Goal: Transaction & Acquisition: Purchase product/service

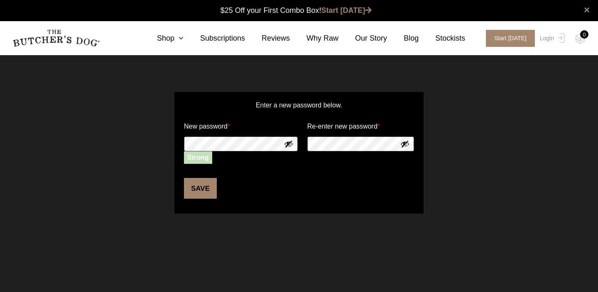
click at [191, 187] on button "Save" at bounding box center [200, 188] width 33 height 21
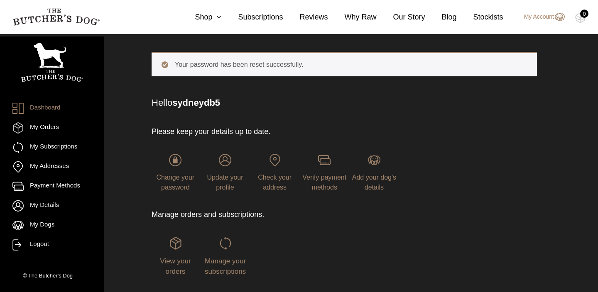
scroll to position [44, 0]
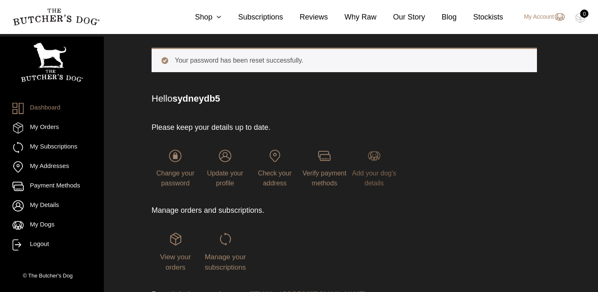
click at [371, 171] on span "Add your dog's details" at bounding box center [374, 178] width 44 height 17
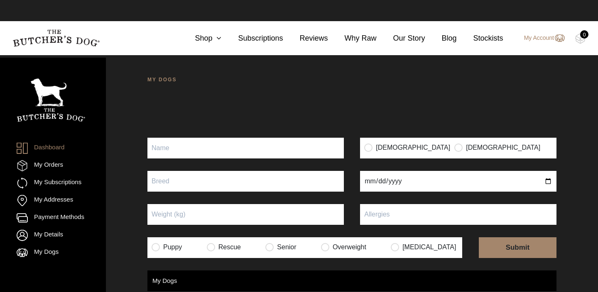
scroll to position [0, 0]
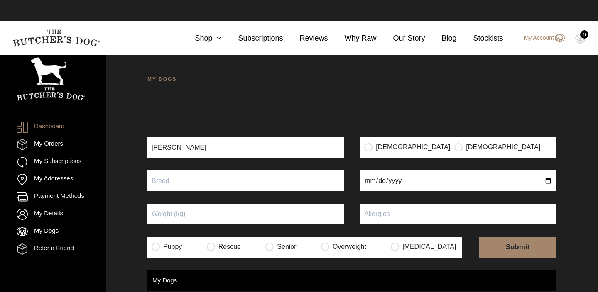
type input "[PERSON_NAME]"
click at [454, 143] on label "Male" at bounding box center [497, 147] width 86 height 8
click at [252, 171] on input "text" at bounding box center [245, 181] width 196 height 21
click at [454, 143] on input "radio" at bounding box center [458, 147] width 8 height 8
radio input "true"
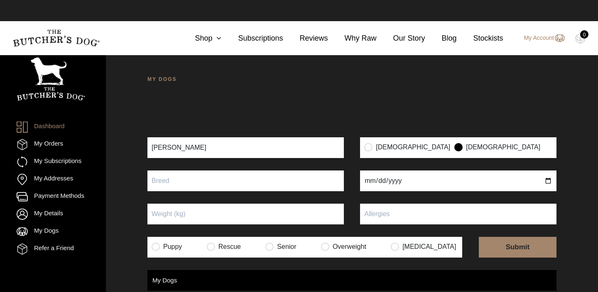
click at [250, 171] on input "text" at bounding box center [245, 181] width 196 height 21
type input "Golden Retriever"
click at [370, 172] on input "date" at bounding box center [458, 181] width 196 height 21
click at [303, 204] on input "Puppy" at bounding box center [245, 214] width 196 height 21
type input "27"
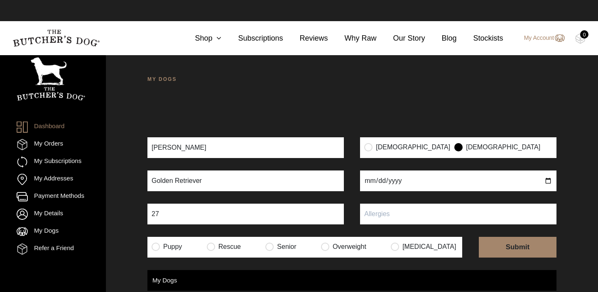
click at [404, 204] on input "text" at bounding box center [458, 214] width 196 height 21
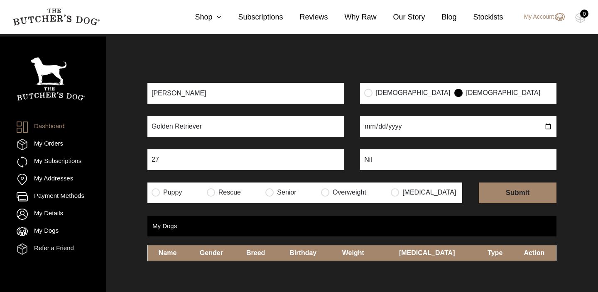
scroll to position [55, 0]
type input "Nil"
click at [399, 188] on input "radio" at bounding box center [395, 192] width 8 height 8
radio input "true"
click at [155, 188] on input "radio" at bounding box center [156, 192] width 8 height 8
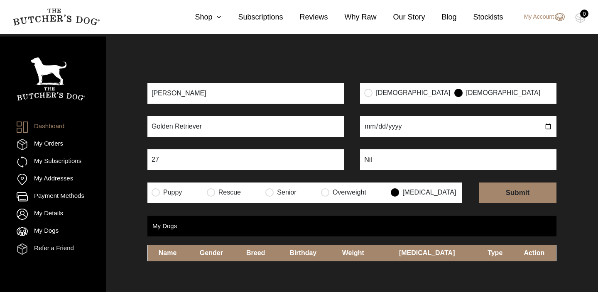
radio input "true"
click at [399, 188] on input "radio" at bounding box center [395, 192] width 8 height 8
radio input "true"
click at [507, 183] on input "submit" at bounding box center [518, 193] width 78 height 21
click at [400, 116] on input "date" at bounding box center [458, 126] width 196 height 21
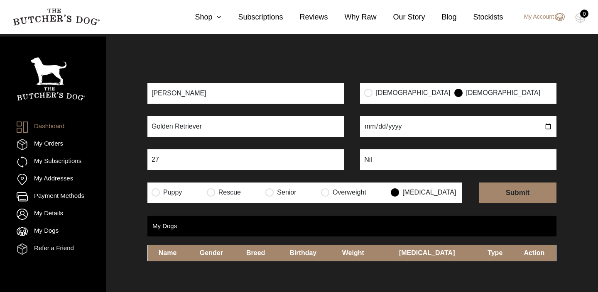
type input "2024-07-11"
click at [410, 194] on div "MY DOGS Your dog’s information has been updated Your dog’s information has been…" at bounding box center [352, 146] width 492 height 292
click at [507, 183] on input "submit" at bounding box center [518, 193] width 78 height 21
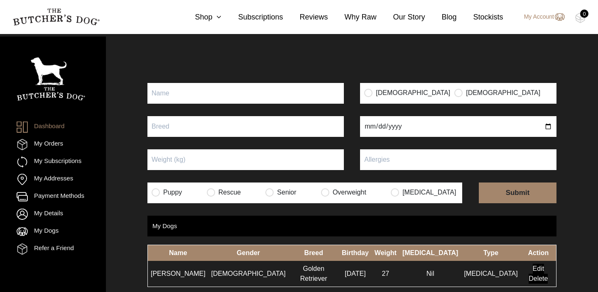
scroll to position [65, 0]
click at [217, 18] on icon at bounding box center [216, 16] width 9 height 7
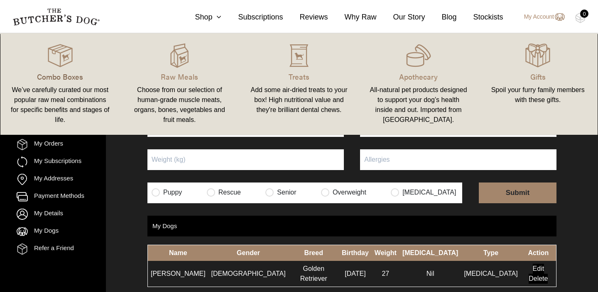
click at [51, 78] on p "Combo Boxes" at bounding box center [60, 76] width 100 height 11
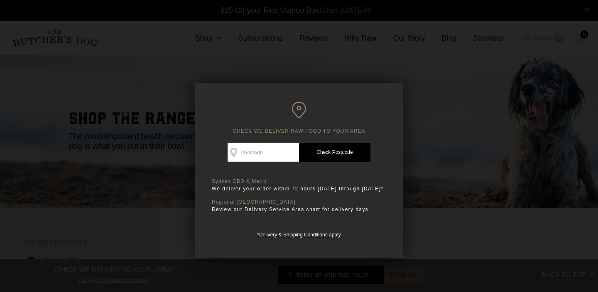
scroll to position [0, 0]
click at [262, 150] on input "Check Availability At" at bounding box center [263, 152] width 71 height 19
type input "2096"
click at [336, 149] on link "Check Postcode" at bounding box center [334, 152] width 71 height 19
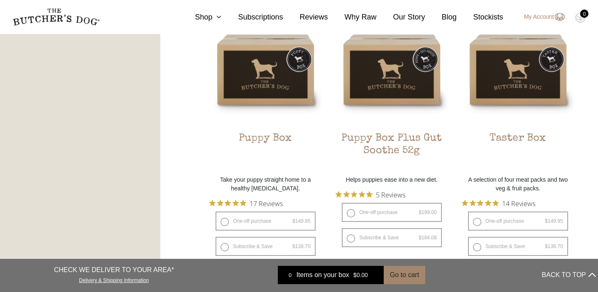
scroll to position [510, 0]
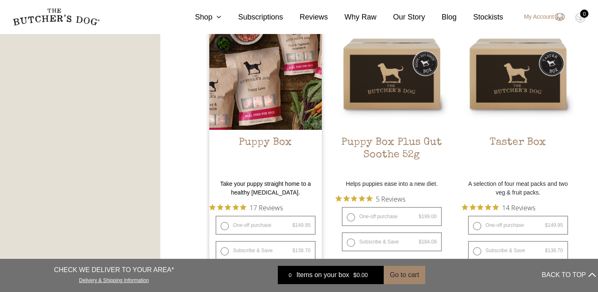
click at [273, 110] on img at bounding box center [265, 73] width 113 height 113
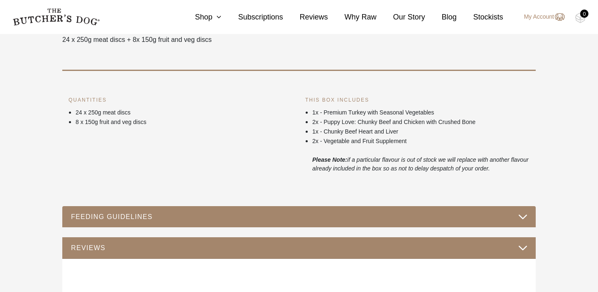
scroll to position [353, 0]
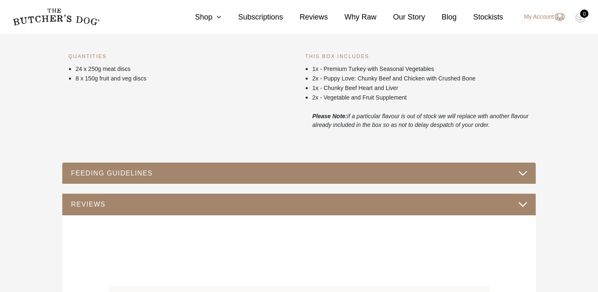
click at [312, 176] on button "FEEDING GUIDELINES" at bounding box center [299, 173] width 457 height 11
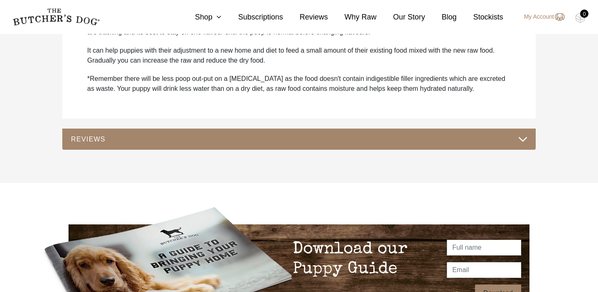
scroll to position [677, 0]
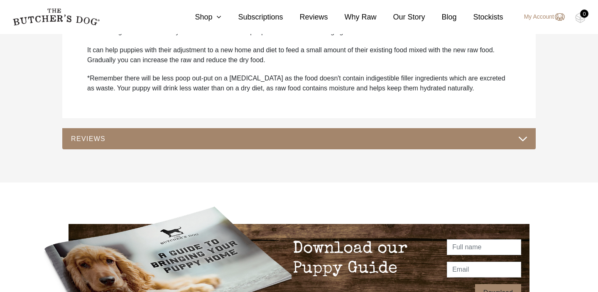
click at [336, 136] on button "REVIEWS" at bounding box center [299, 138] width 457 height 11
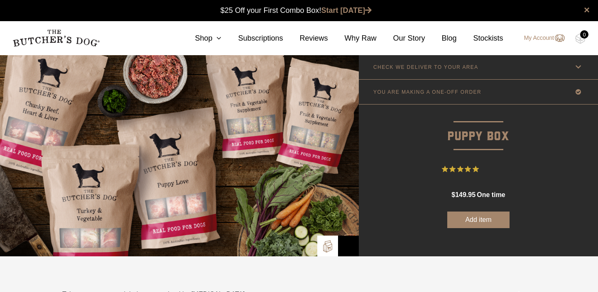
scroll to position [0, 0]
click at [478, 224] on button "Add item" at bounding box center [478, 220] width 62 height 17
click at [583, 40] on img at bounding box center [580, 38] width 10 height 11
click at [580, 36] on div "0" at bounding box center [584, 34] width 8 height 8
click at [581, 36] on div "0" at bounding box center [584, 34] width 8 height 8
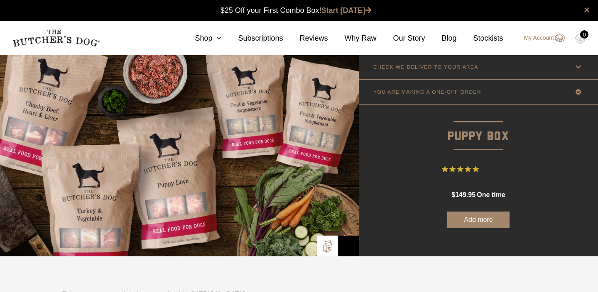
click at [581, 36] on div "0" at bounding box center [584, 34] width 8 height 8
click at [550, 40] on link "My Account" at bounding box center [540, 38] width 49 height 10
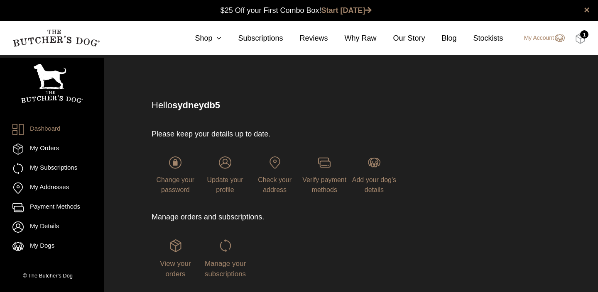
scroll to position [0, 0]
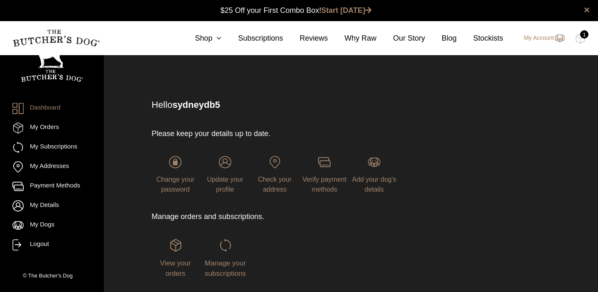
click at [583, 38] on div "1" at bounding box center [584, 34] width 8 height 8
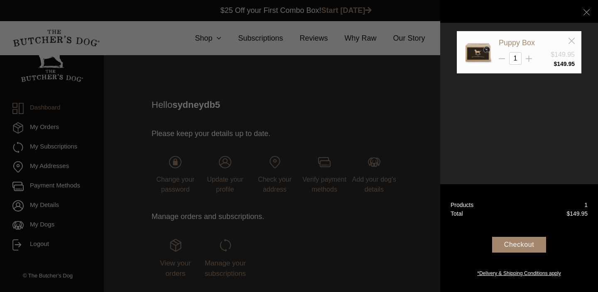
click at [519, 248] on div "Checkout" at bounding box center [519, 245] width 54 height 16
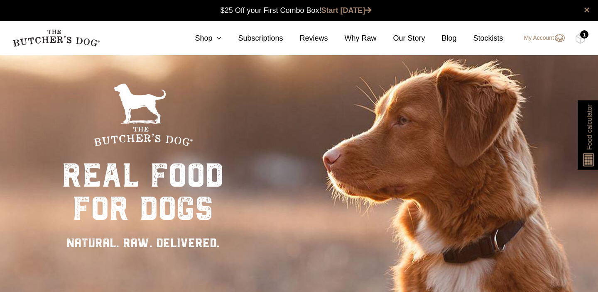
scroll to position [0, 0]
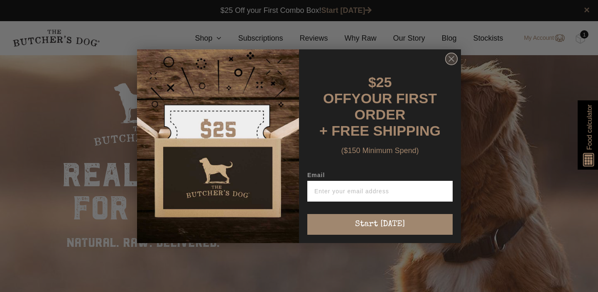
click at [455, 65] on circle "Close dialog" at bounding box center [452, 59] width 12 height 12
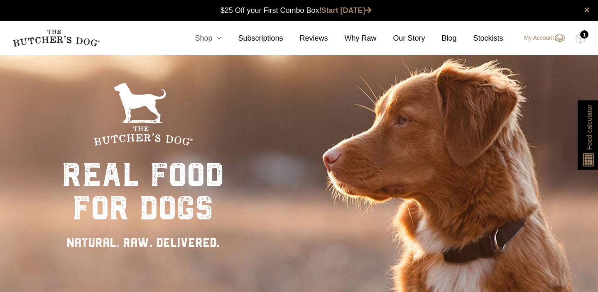
click at [213, 39] on icon at bounding box center [216, 37] width 9 height 7
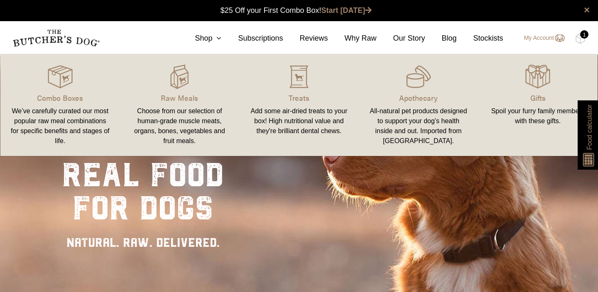
click at [72, 123] on div "We’ve carefully curated our most popular raw meal combinations for specific ben…" at bounding box center [60, 126] width 100 height 40
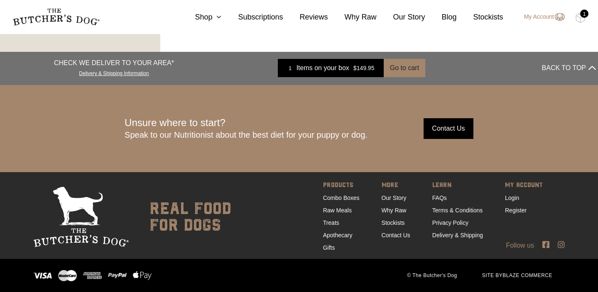
scroll to position [1285, 0]
click at [439, 199] on link "FAQs" at bounding box center [439, 198] width 15 height 7
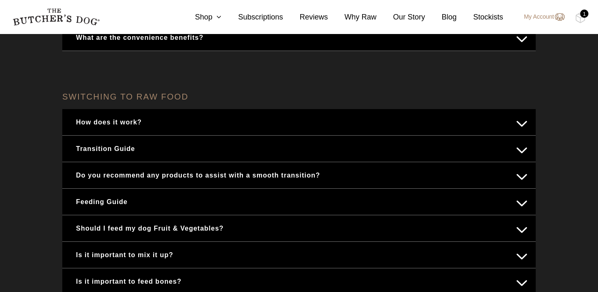
scroll to position [289, 0]
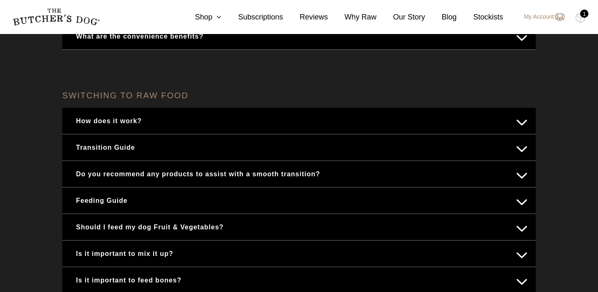
click at [522, 200] on button "Feeding Guide" at bounding box center [299, 201] width 457 height 16
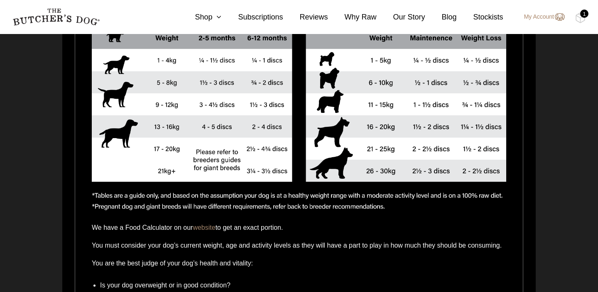
scroll to position [625, 0]
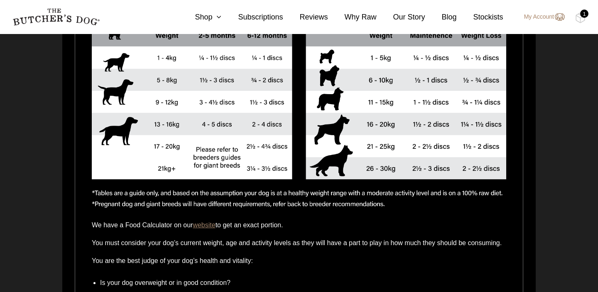
click at [208, 226] on link "website" at bounding box center [204, 225] width 22 height 7
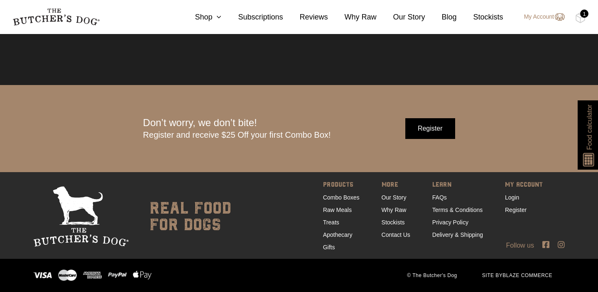
scroll to position [2591, 0]
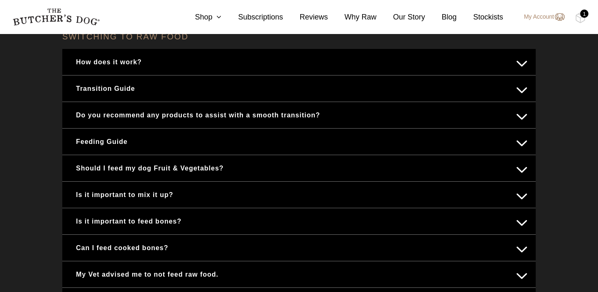
scroll to position [343, 0]
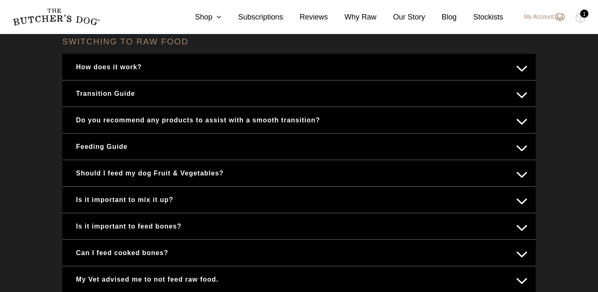
click at [121, 146] on button "Feeding Guide" at bounding box center [299, 147] width 457 height 16
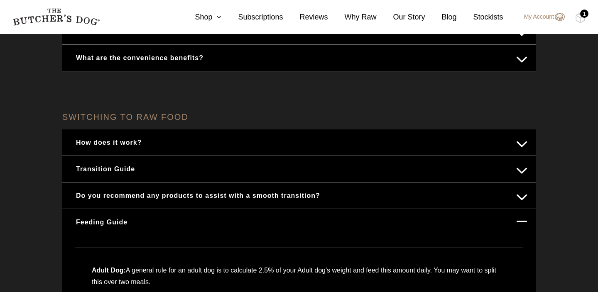
scroll to position [268, 0]
click at [525, 224] on button "Feeding Guide" at bounding box center [299, 222] width 457 height 16
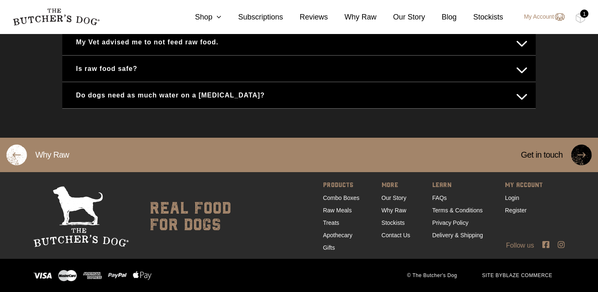
scroll to position [581, 0]
click at [545, 20] on link "My Account" at bounding box center [540, 17] width 49 height 10
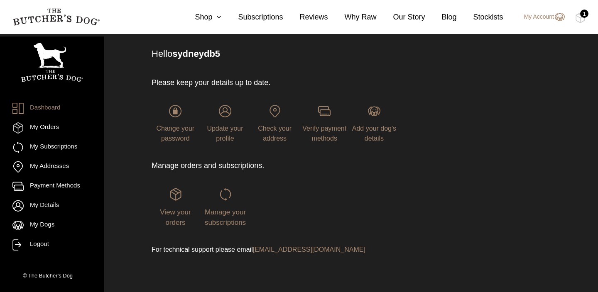
scroll to position [51, 0]
click at [583, 16] on div "1" at bounding box center [584, 14] width 8 height 8
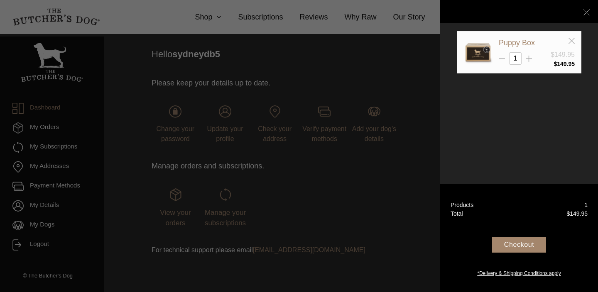
click at [515, 245] on div "Checkout" at bounding box center [519, 245] width 54 height 16
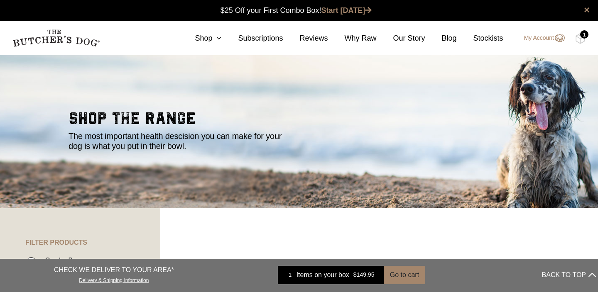
scroll to position [0, 0]
click at [215, 38] on icon at bounding box center [216, 37] width 9 height 7
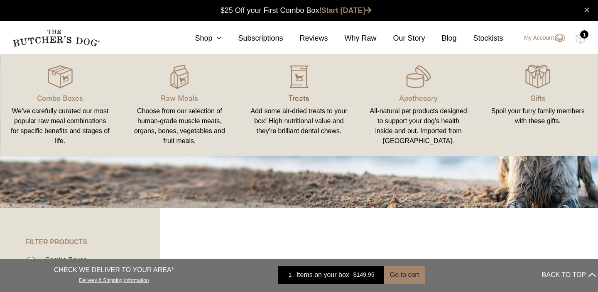
click at [298, 97] on p "Treats" at bounding box center [299, 97] width 100 height 11
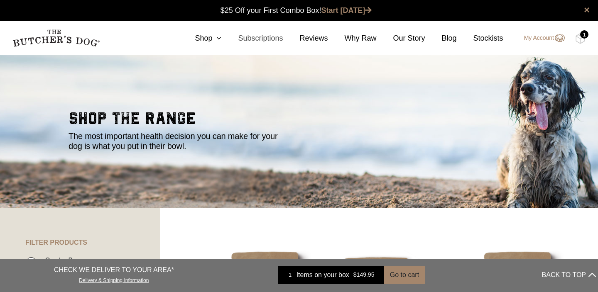
click at [223, 37] on link "Subscriptions" at bounding box center [251, 38] width 61 height 11
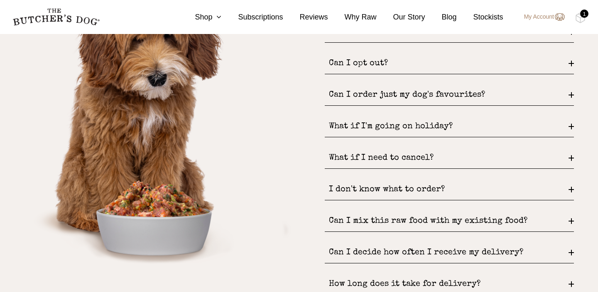
scroll to position [1082, 0]
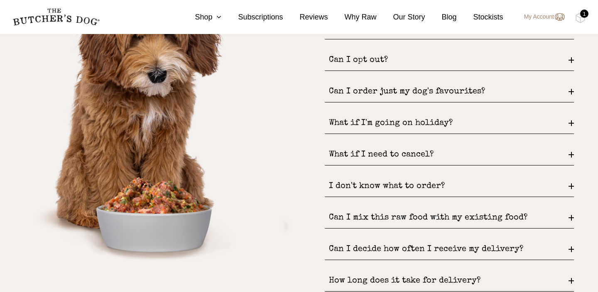
click at [440, 123] on div "What if I'm going on holiday?" at bounding box center [449, 123] width 249 height 21
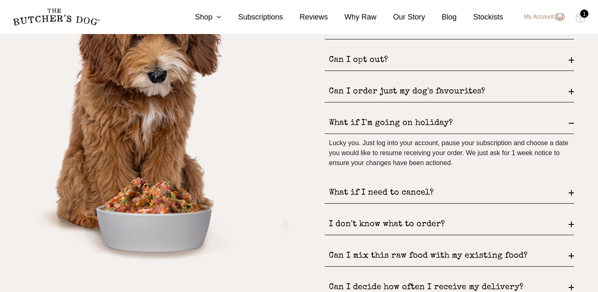
click at [440, 123] on div "What if I'm going on holiday?" at bounding box center [449, 123] width 249 height 21
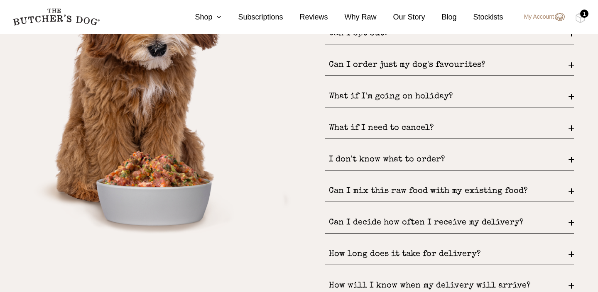
scroll to position [1119, 0]
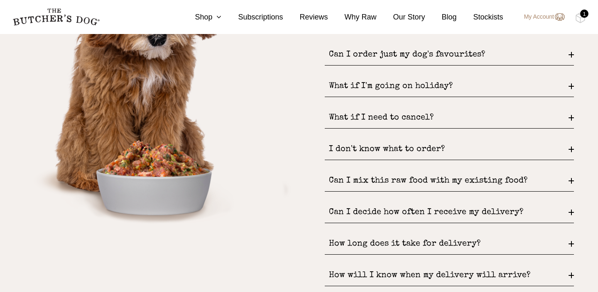
click at [441, 180] on div "Can I mix this raw food with my existing food?" at bounding box center [449, 181] width 249 height 21
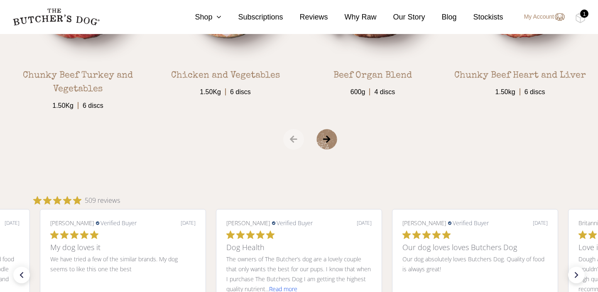
scroll to position [1554, 0]
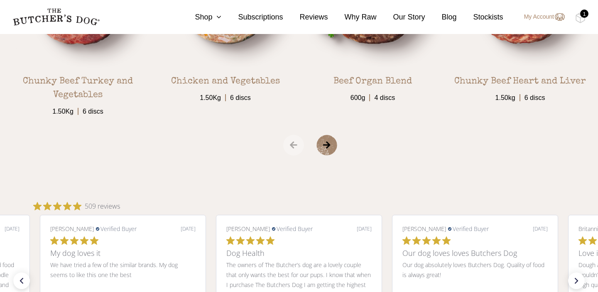
click at [331, 142] on span "›" at bounding box center [337, 145] width 42 height 21
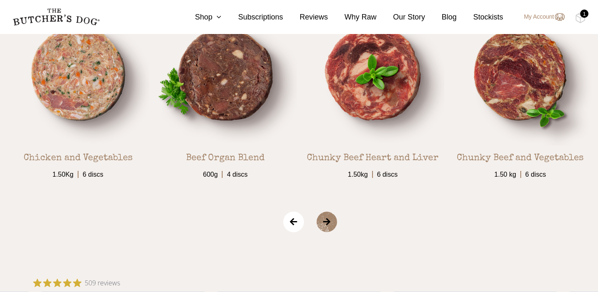
scroll to position [1476, 0]
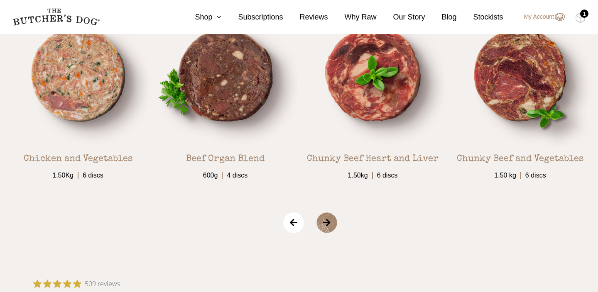
click at [325, 223] on span "›" at bounding box center [337, 223] width 42 height 21
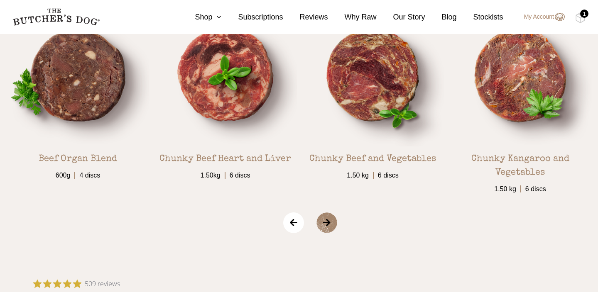
click at [325, 223] on span "›" at bounding box center [337, 223] width 42 height 21
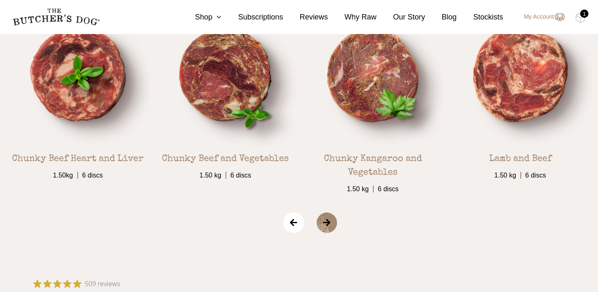
click at [325, 223] on span "›" at bounding box center [337, 223] width 42 height 21
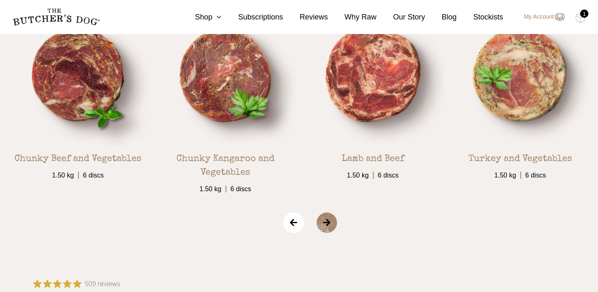
click at [325, 223] on span "›" at bounding box center [337, 223] width 42 height 21
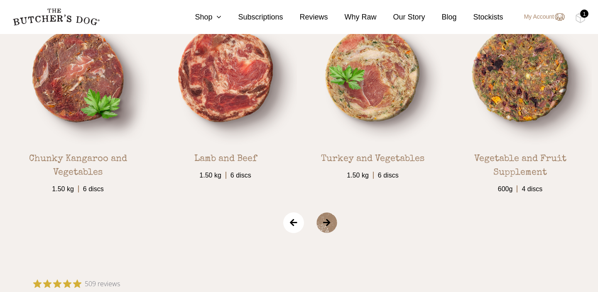
click at [325, 223] on span "›" at bounding box center [337, 223] width 42 height 21
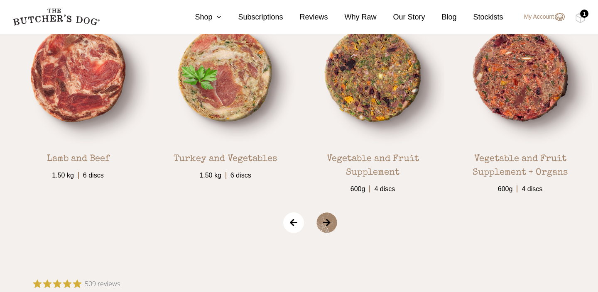
click at [325, 223] on span "›" at bounding box center [337, 223] width 42 height 21
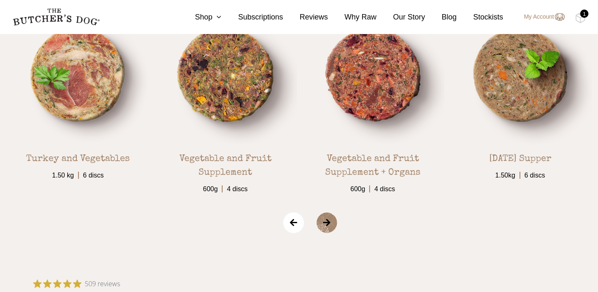
click at [325, 223] on span "›" at bounding box center [337, 223] width 42 height 21
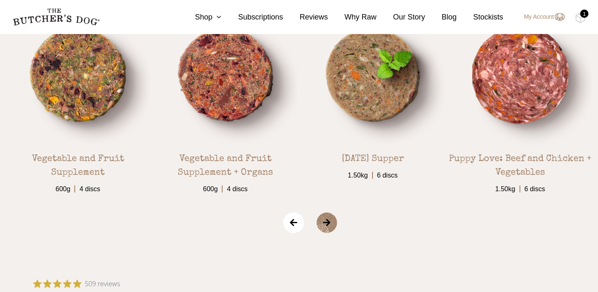
click at [325, 223] on span "›" at bounding box center [337, 223] width 42 height 21
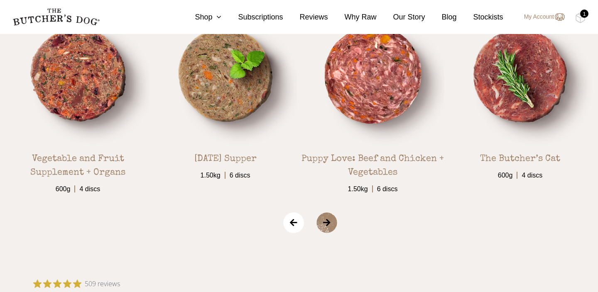
click at [325, 223] on span "›" at bounding box center [337, 223] width 42 height 21
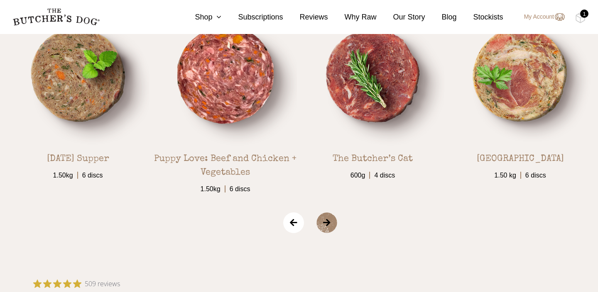
click at [325, 223] on span "›" at bounding box center [337, 223] width 42 height 21
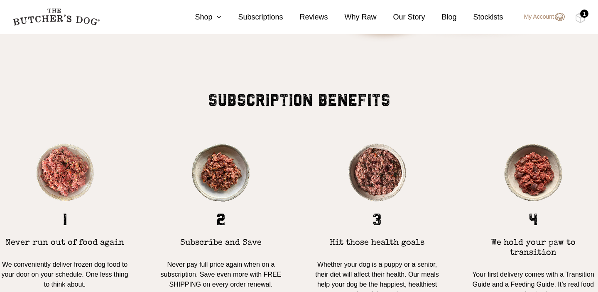
scroll to position [399, 0]
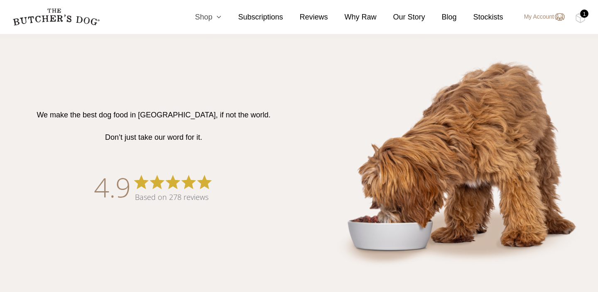
click at [213, 18] on icon at bounding box center [216, 16] width 9 height 7
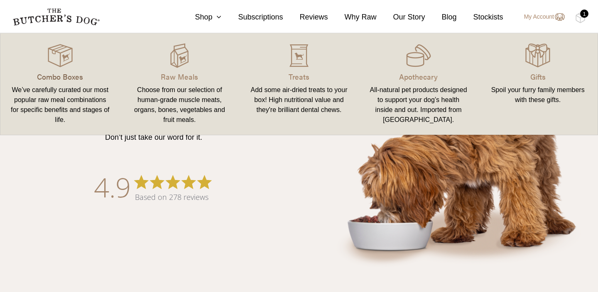
click at [73, 73] on p "Combo Boxes" at bounding box center [60, 76] width 100 height 11
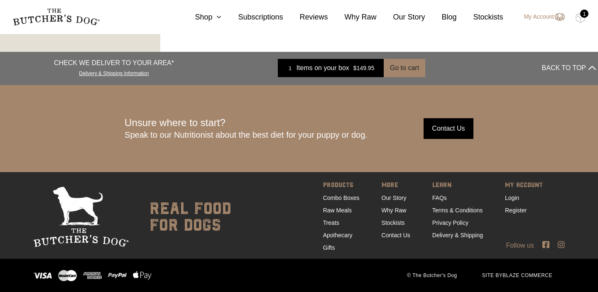
scroll to position [1285, 0]
click at [395, 222] on link "Stockists" at bounding box center [393, 223] width 23 height 7
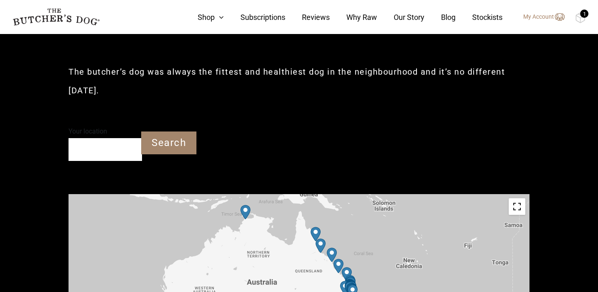
scroll to position [180, 0]
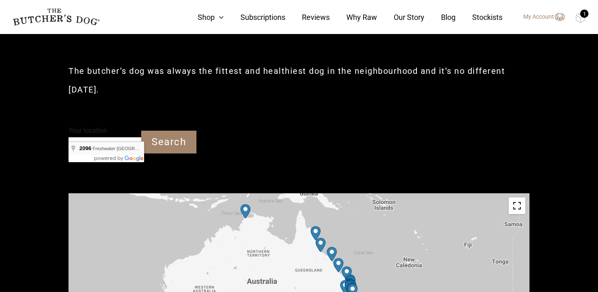
type input "Freshwater [GEOGRAPHIC_DATA] 2096"
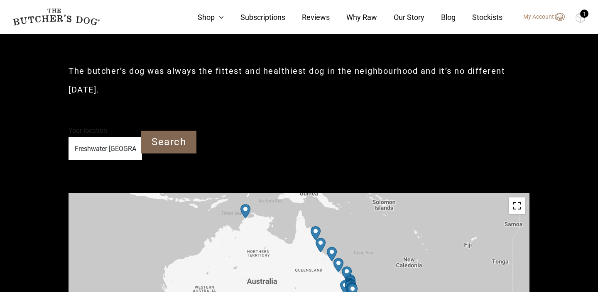
click at [187, 131] on input "Search" at bounding box center [168, 142] width 55 height 23
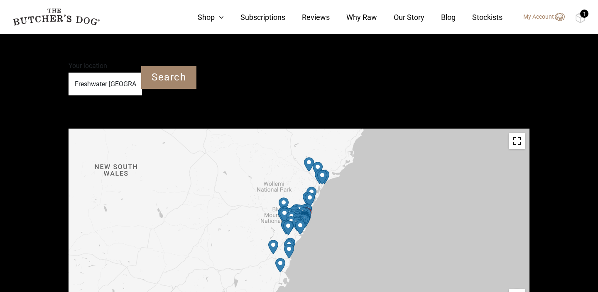
scroll to position [244, 0]
